Goal: Task Accomplishment & Management: Use online tool/utility

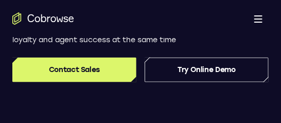
scroll to position [218, 0]
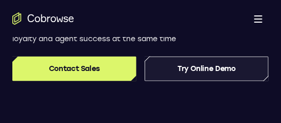
click at [177, 78] on link "Try Online Demo" at bounding box center [207, 69] width 124 height 25
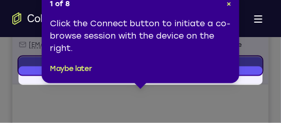
scroll to position [237, 0]
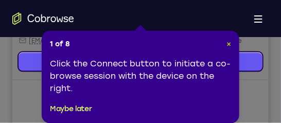
click at [227, 42] on span "×" at bounding box center [229, 44] width 5 height 9
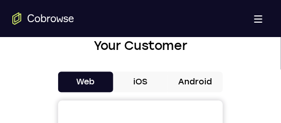
scroll to position [456, 0]
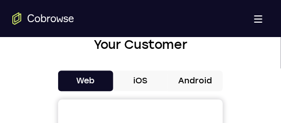
click at [192, 76] on button "Android" at bounding box center [195, 81] width 55 height 21
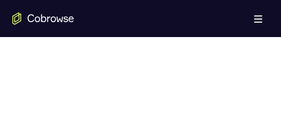
scroll to position [660, 0]
click at [238, 98] on div at bounding box center [140, 53] width 257 height 317
